Goal: Task Accomplishment & Management: Use online tool/utility

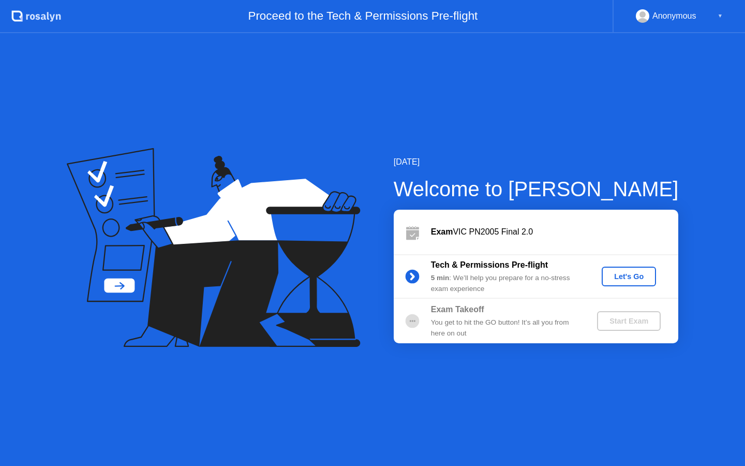
click at [617, 274] on div "Let's Go" at bounding box center [629, 276] width 46 height 8
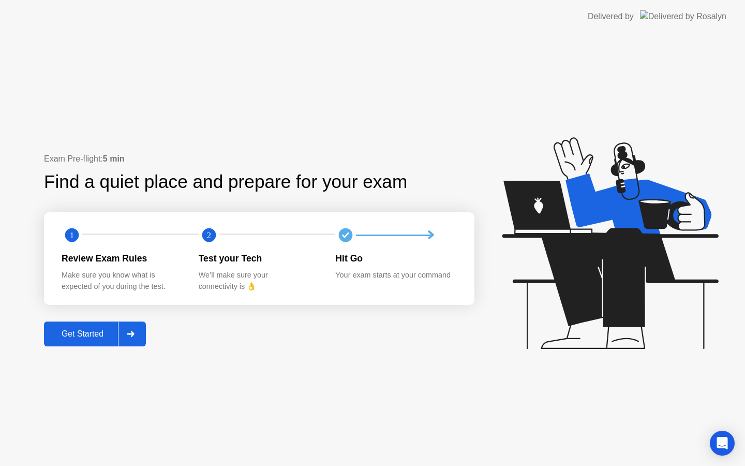
click at [106, 334] on div "Get Started" at bounding box center [82, 333] width 71 height 9
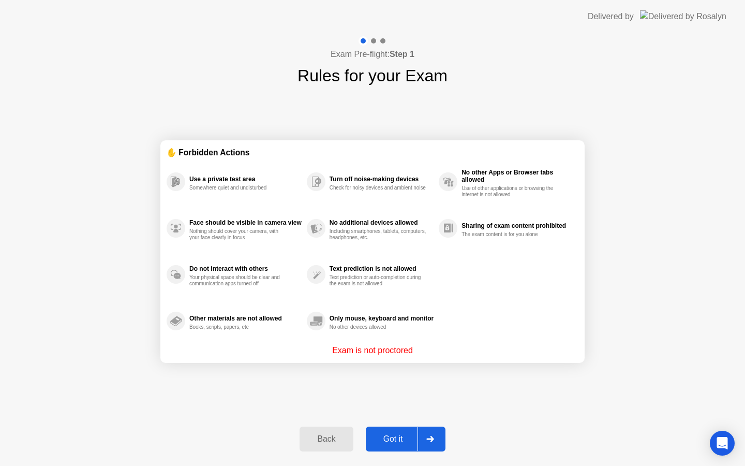
click at [386, 440] on div "Got it" at bounding box center [393, 438] width 49 height 9
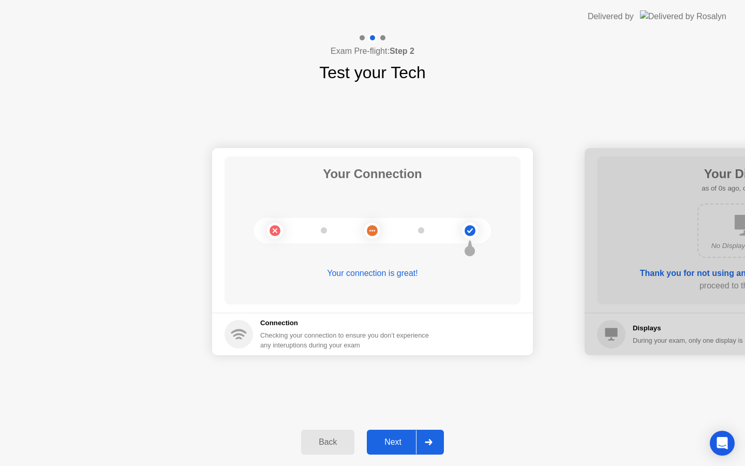
click at [391, 440] on div "Next" at bounding box center [393, 441] width 46 height 9
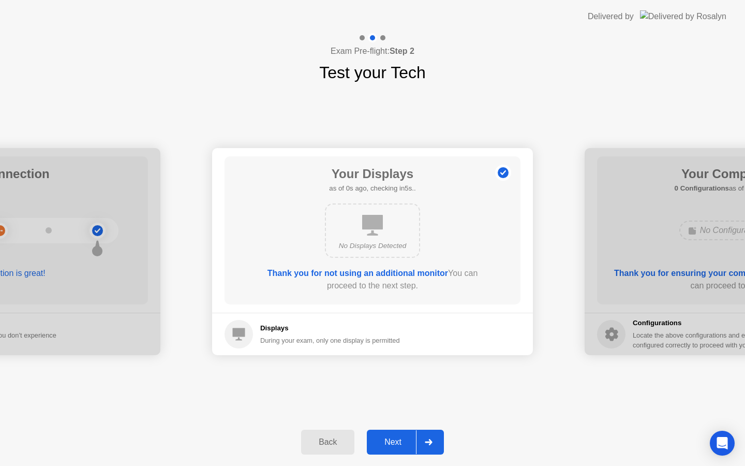
click at [391, 440] on div "Next" at bounding box center [393, 441] width 46 height 9
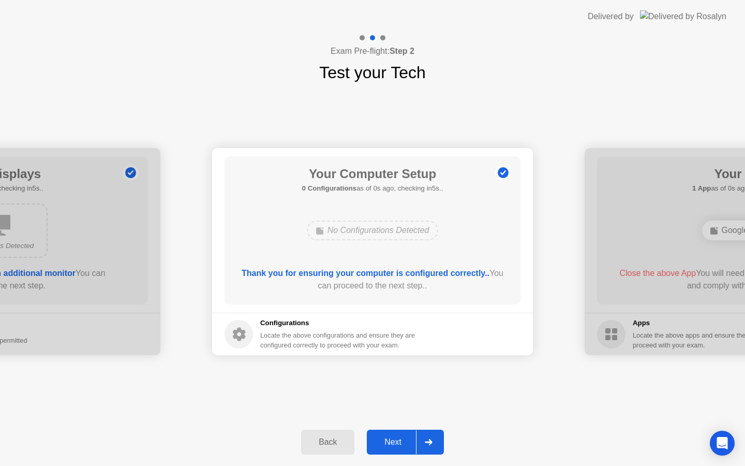
click at [391, 440] on div "Next" at bounding box center [393, 441] width 46 height 9
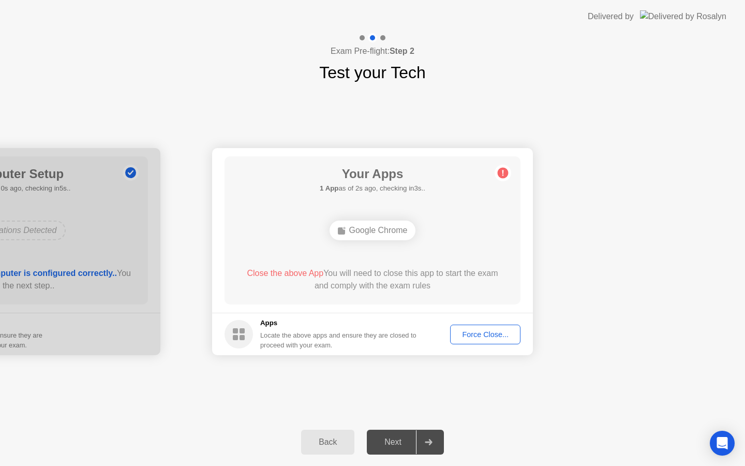
click at [469, 336] on div "Force Close..." at bounding box center [485, 334] width 63 height 8
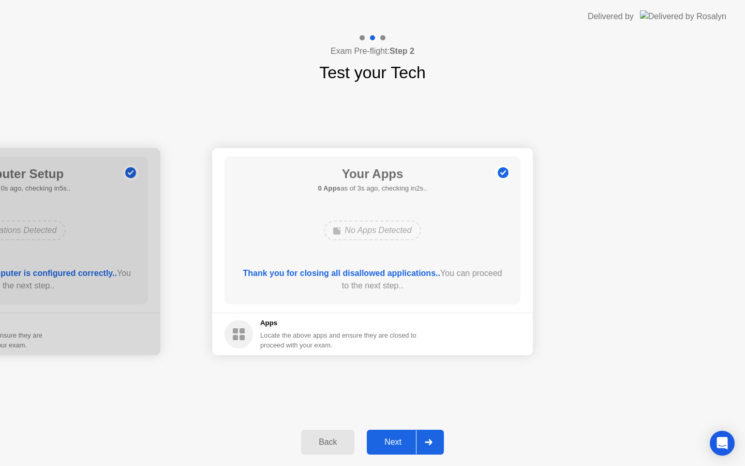
click at [395, 440] on div "Next" at bounding box center [393, 441] width 46 height 9
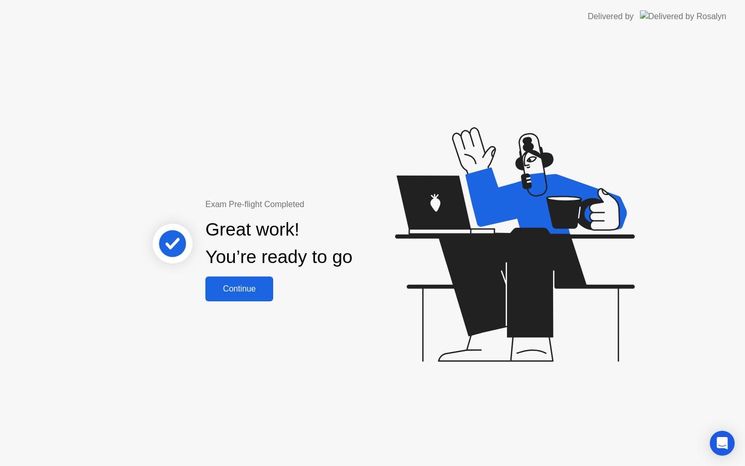
click at [241, 290] on div "Continue" at bounding box center [240, 288] width 62 height 9
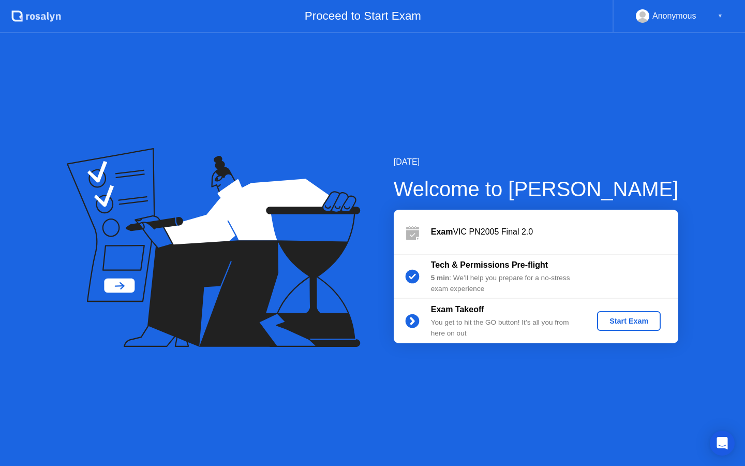
click at [616, 318] on div "Start Exam" at bounding box center [628, 321] width 55 height 8
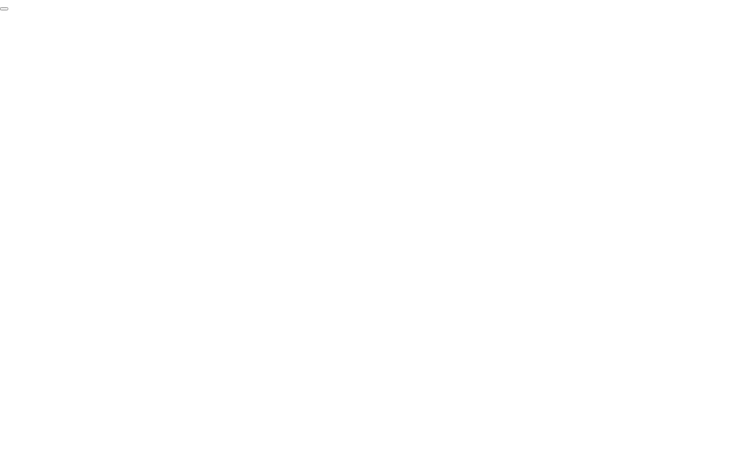
click div "End Proctoring Session"
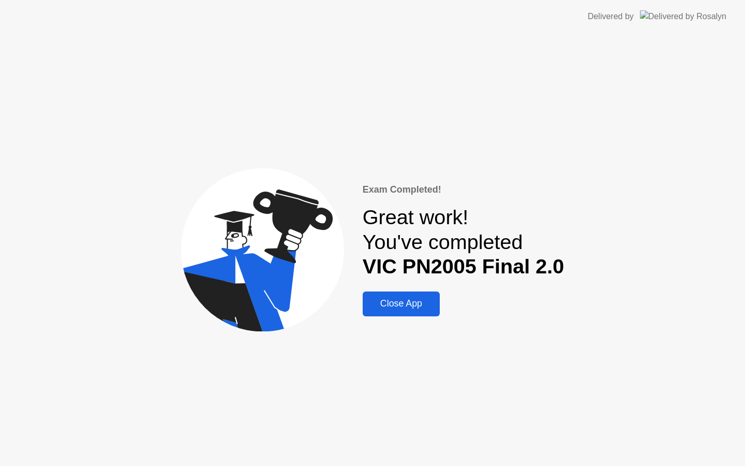
click at [399, 301] on div "Close App" at bounding box center [401, 303] width 71 height 11
